Goal: Transaction & Acquisition: Purchase product/service

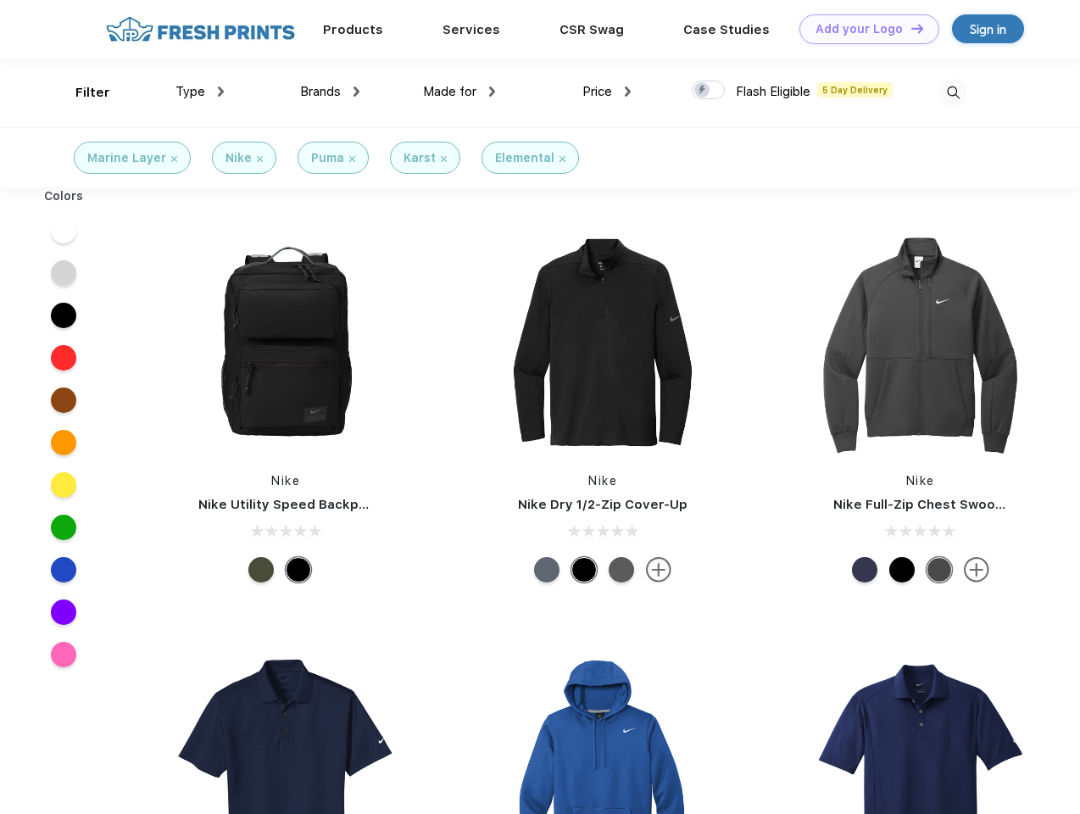
scroll to position [1, 0]
click at [863, 29] on link "Add your Logo Design Tool" at bounding box center [870, 29] width 140 height 30
click at [0, 0] on div "Design Tool" at bounding box center [0, 0] width 0 height 0
click at [910, 28] on link "Add your Logo Design Tool" at bounding box center [870, 29] width 140 height 30
click at [81, 92] on div "Filter" at bounding box center [92, 93] width 35 height 20
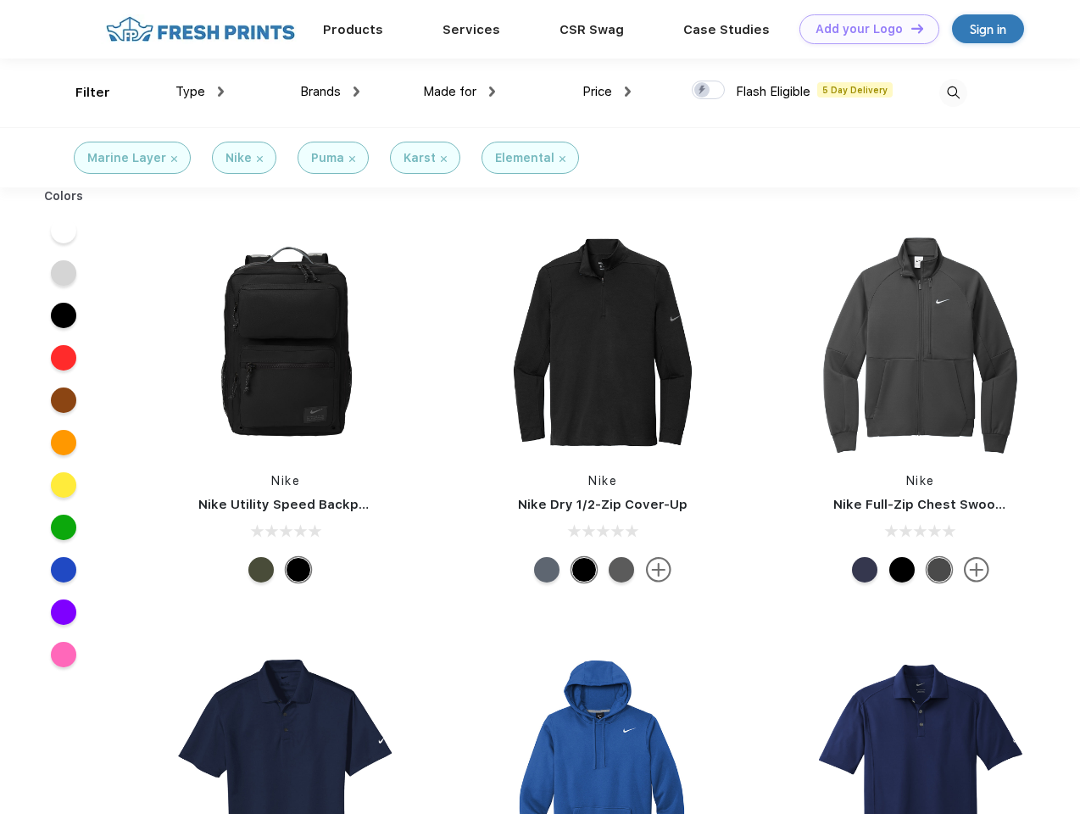
click at [200, 92] on span "Type" at bounding box center [191, 91] width 30 height 15
click at [330, 92] on span "Brands" at bounding box center [320, 91] width 41 height 15
click at [460, 92] on span "Made for" at bounding box center [449, 91] width 53 height 15
click at [607, 92] on span "Price" at bounding box center [598, 91] width 30 height 15
click at [709, 91] on div at bounding box center [708, 90] width 33 height 19
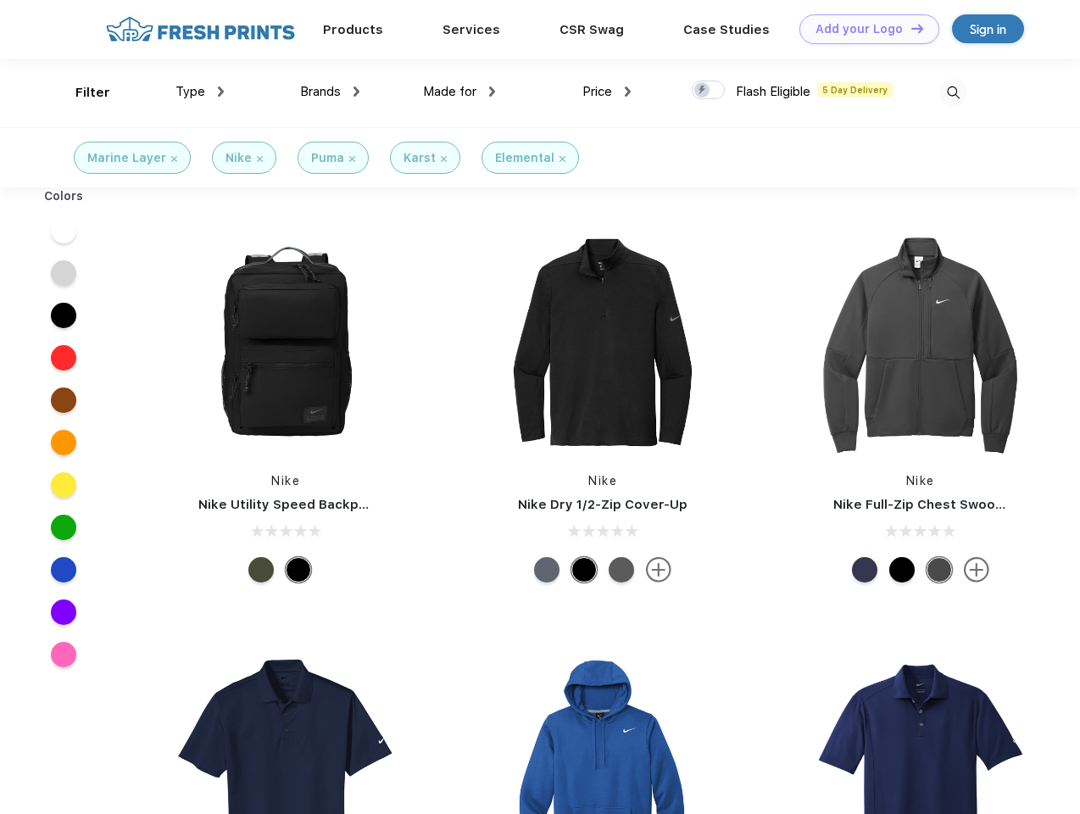
click at [703, 91] on input "checkbox" at bounding box center [697, 85] width 11 height 11
click at [953, 92] on img at bounding box center [954, 93] width 28 height 28
